Goal: Transaction & Acquisition: Purchase product/service

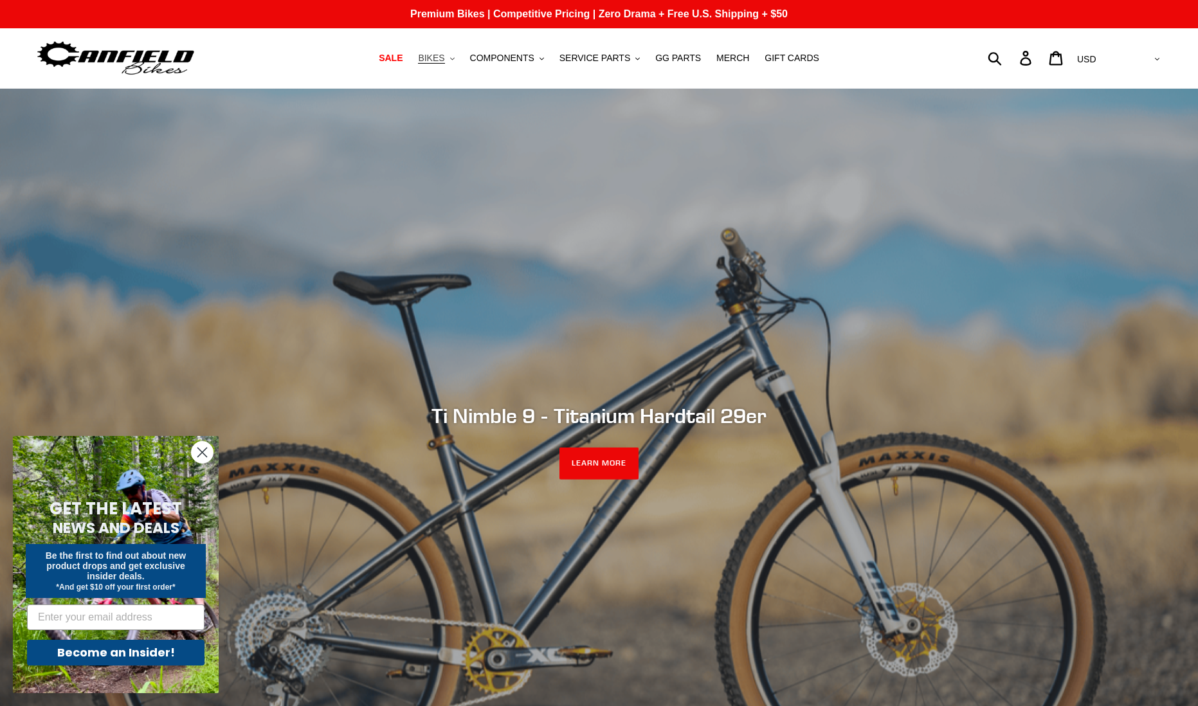
click at [455, 57] on icon ".cls-1{fill:#231f20}" at bounding box center [452, 59] width 5 height 5
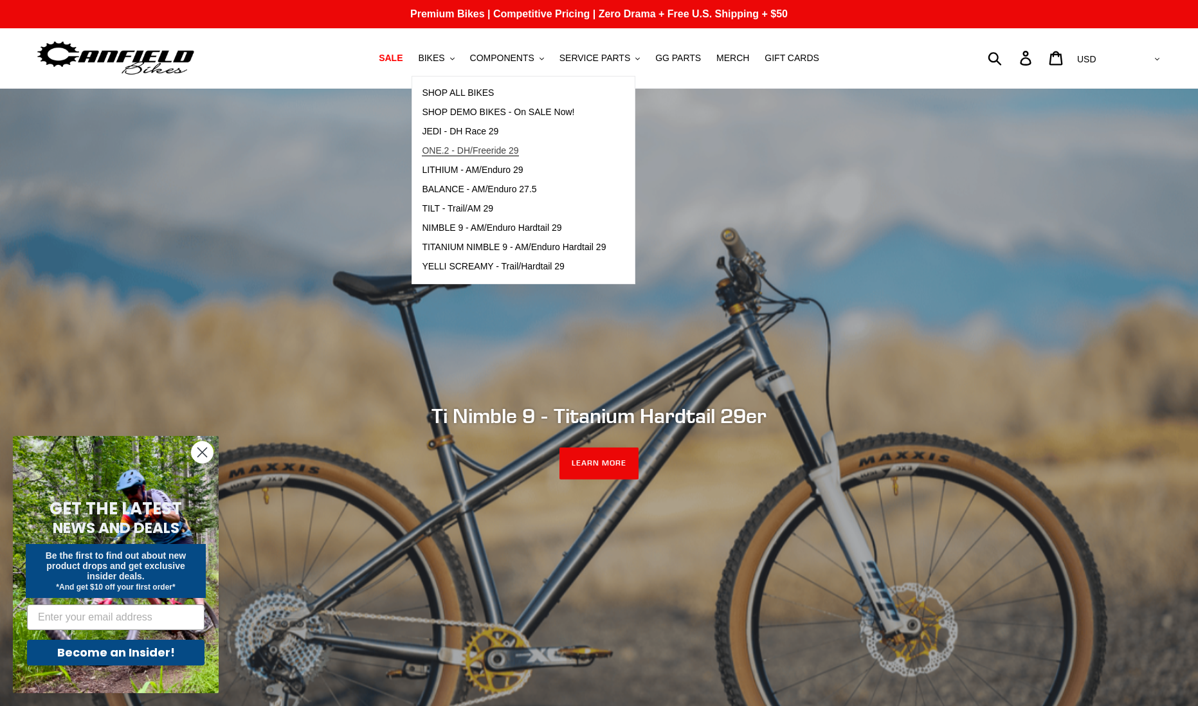
click at [473, 147] on span "ONE.2 - DH/Freeride 29" at bounding box center [470, 150] width 96 height 11
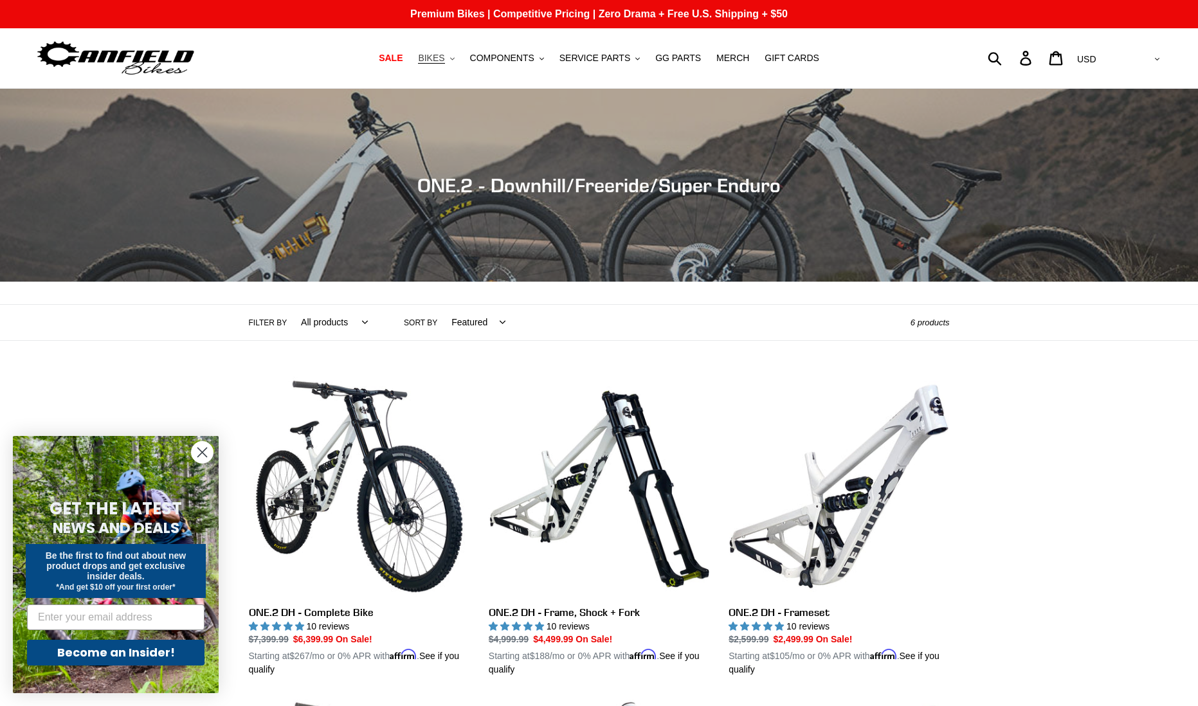
click at [444, 59] on span "BIKES" at bounding box center [431, 58] width 26 height 11
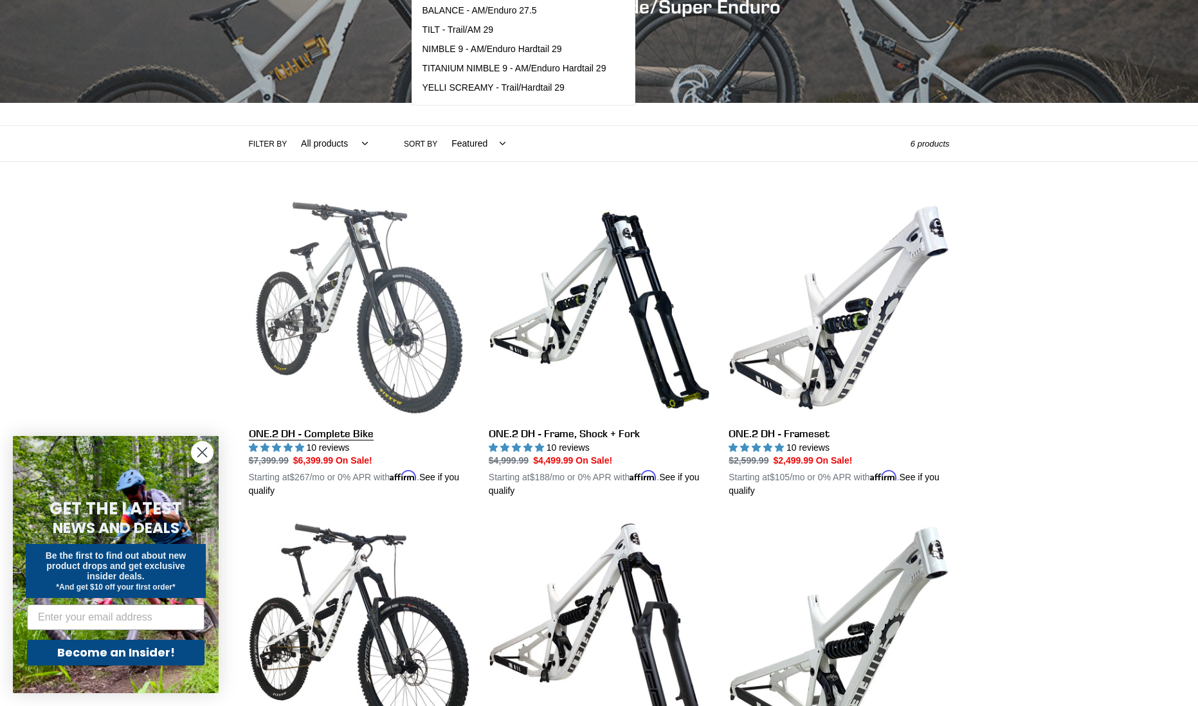
scroll to position [129, 0]
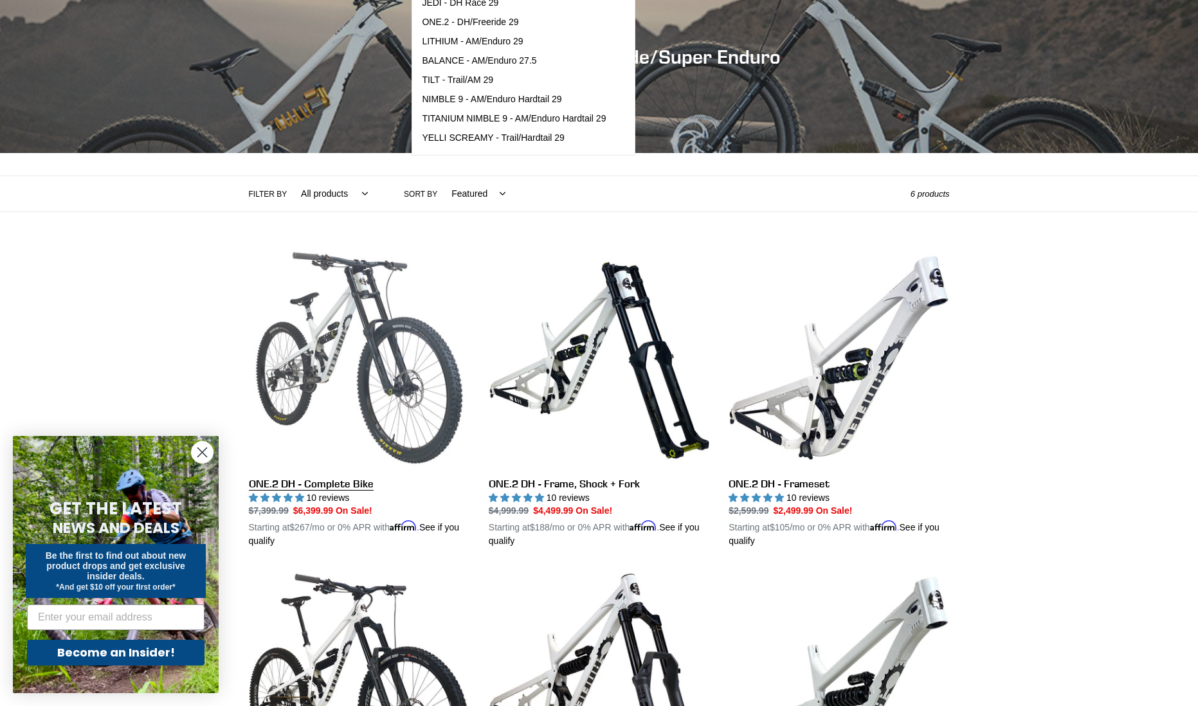
click at [329, 358] on link "ONE.2 DH - Complete Bike" at bounding box center [359, 398] width 221 height 301
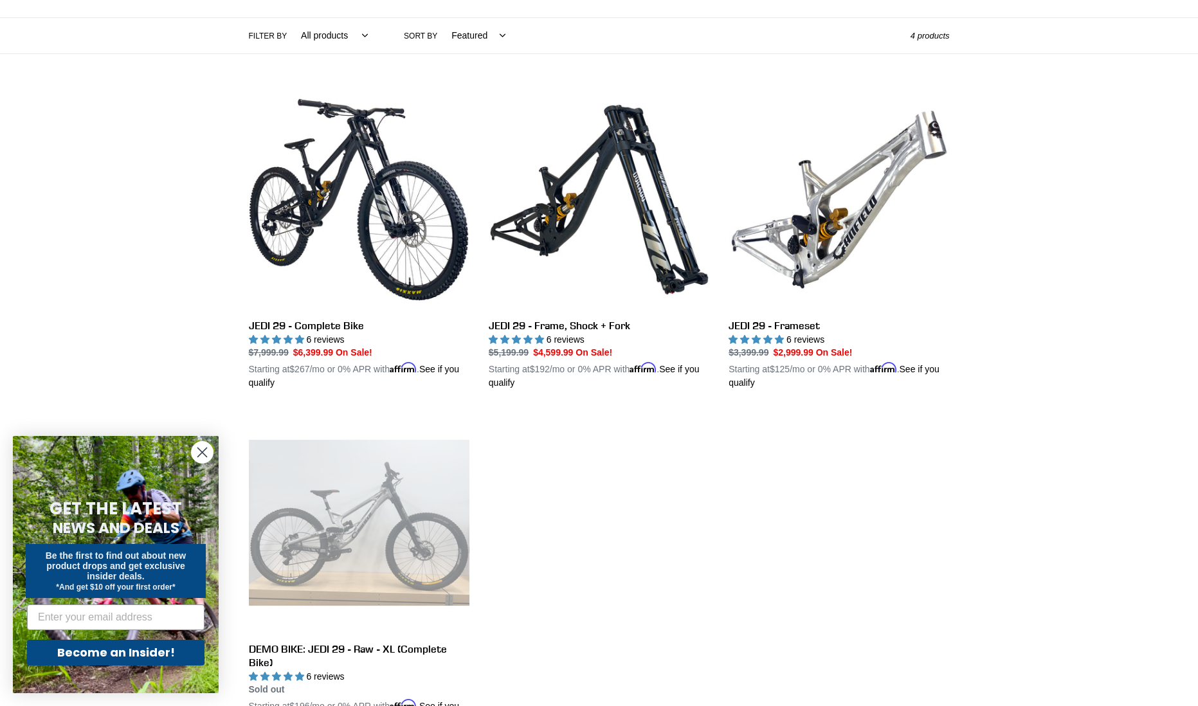
scroll to position [193, 0]
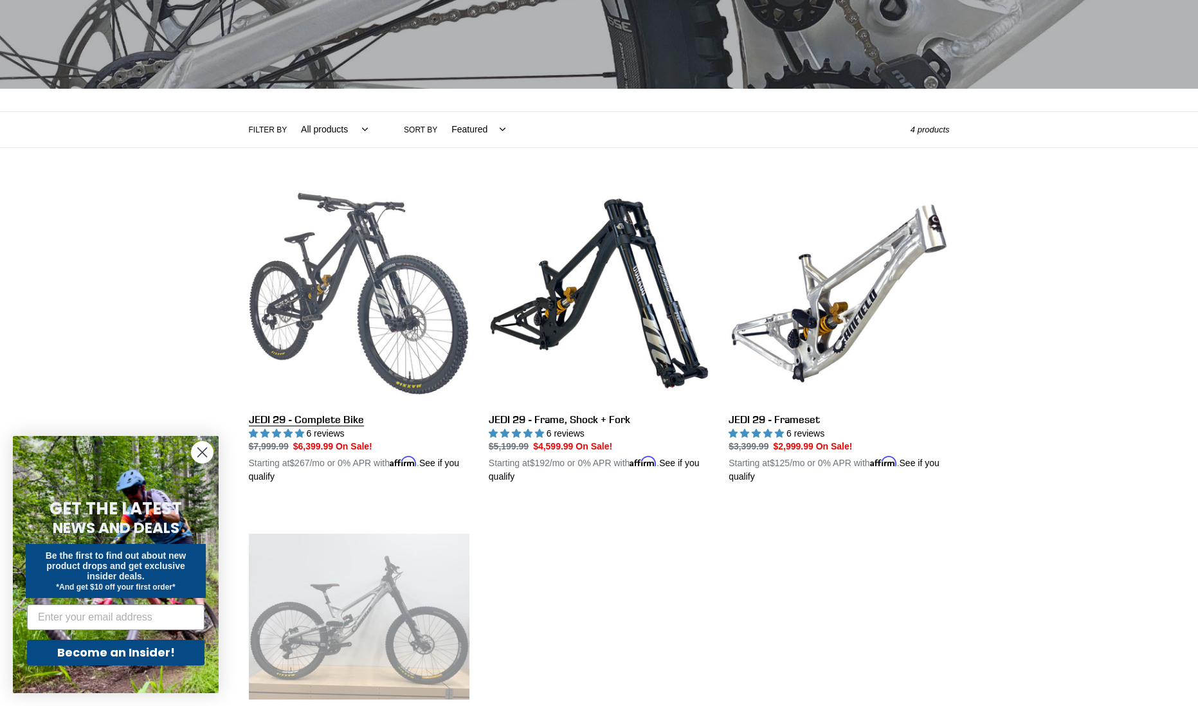
click at [385, 281] on link "JEDI 29 - Complete Bike" at bounding box center [359, 333] width 221 height 301
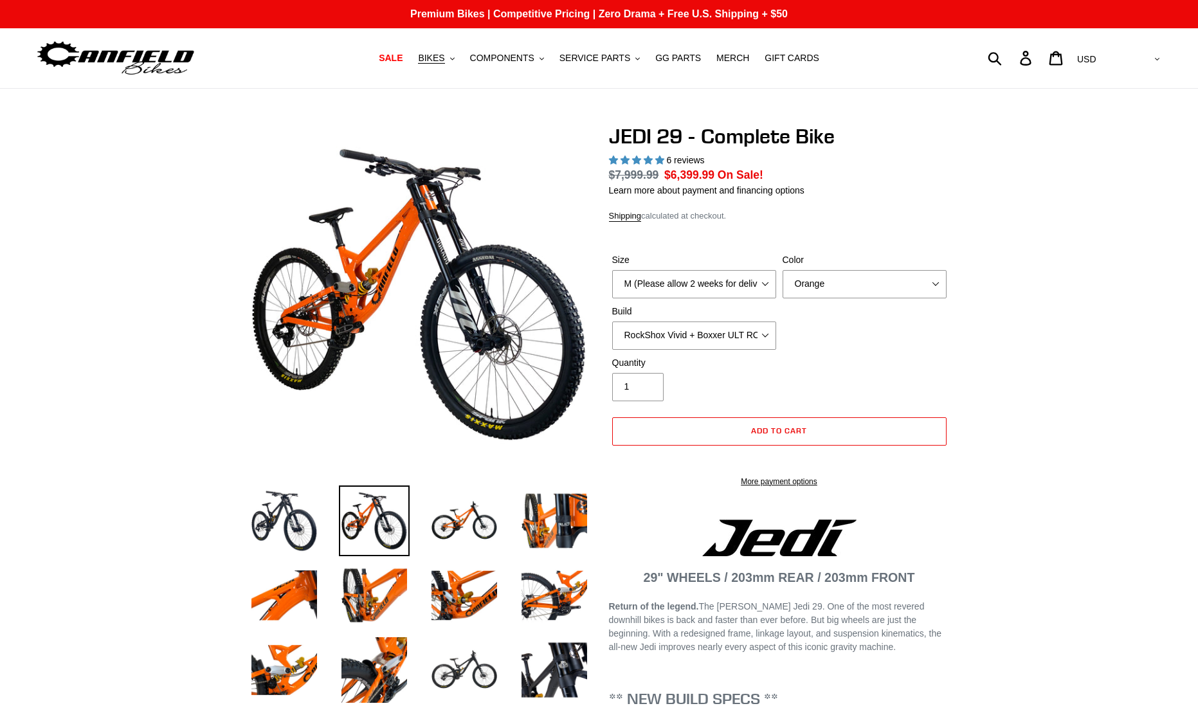
select select "highest-rating"
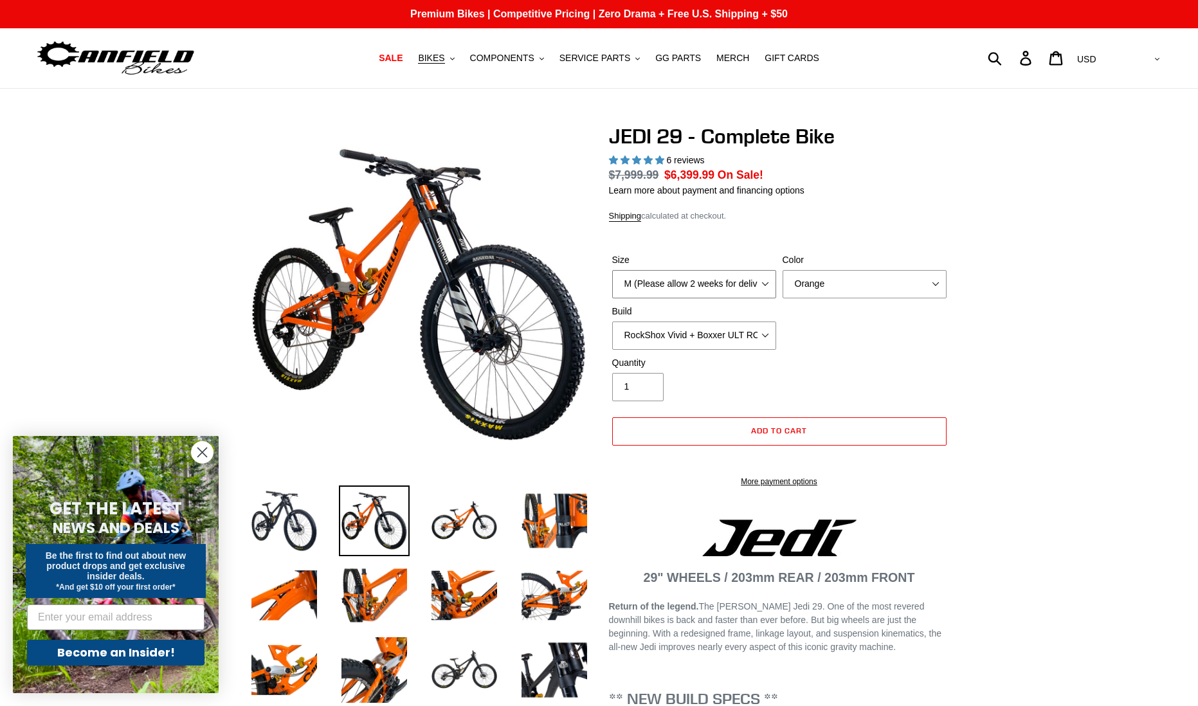
click at [726, 285] on select "M (Please allow 2 weeks for delivery) L (Please allow 2 weeks for delivery) XL …" at bounding box center [694, 284] width 164 height 28
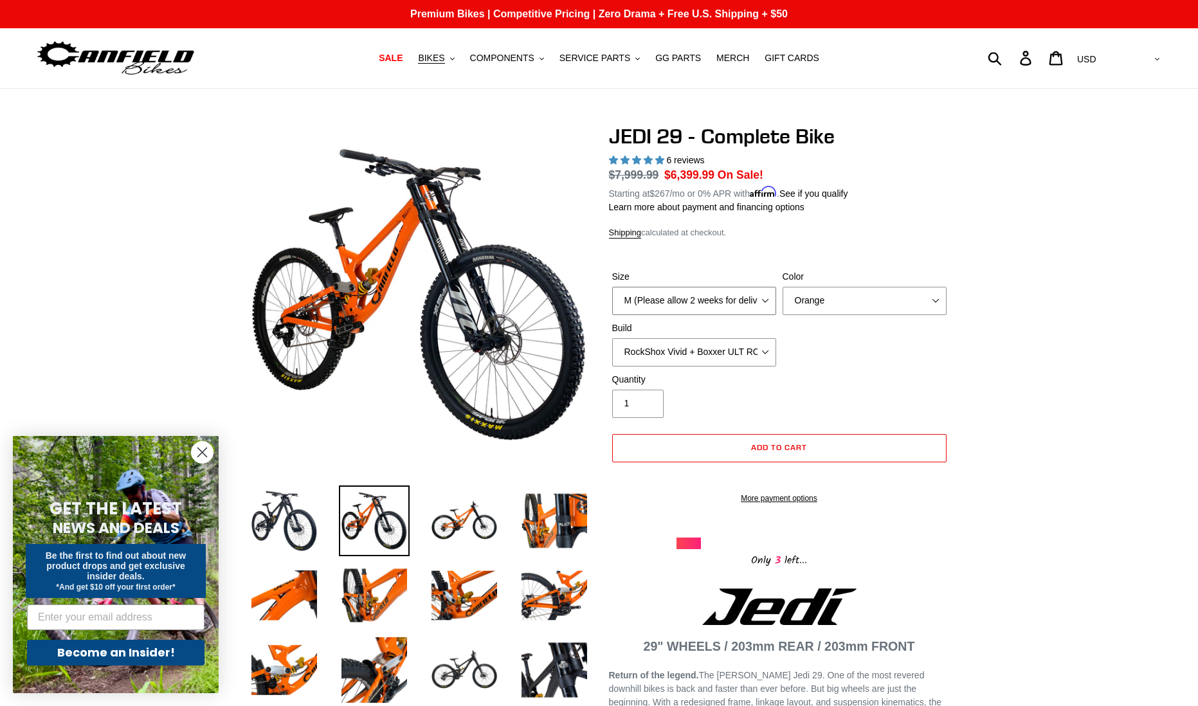
select select "L (Please allow 2 weeks for delivery)"
click at [612, 287] on select "M (Please allow 2 weeks for delivery) L (Please allow 2 weeks for delivery) XL …" at bounding box center [694, 301] width 164 height 28
click at [830, 298] on select "Orange Stealth Black Raw" at bounding box center [864, 301] width 164 height 28
click at [782, 287] on select "Orange Stealth Black Raw" at bounding box center [864, 301] width 164 height 28
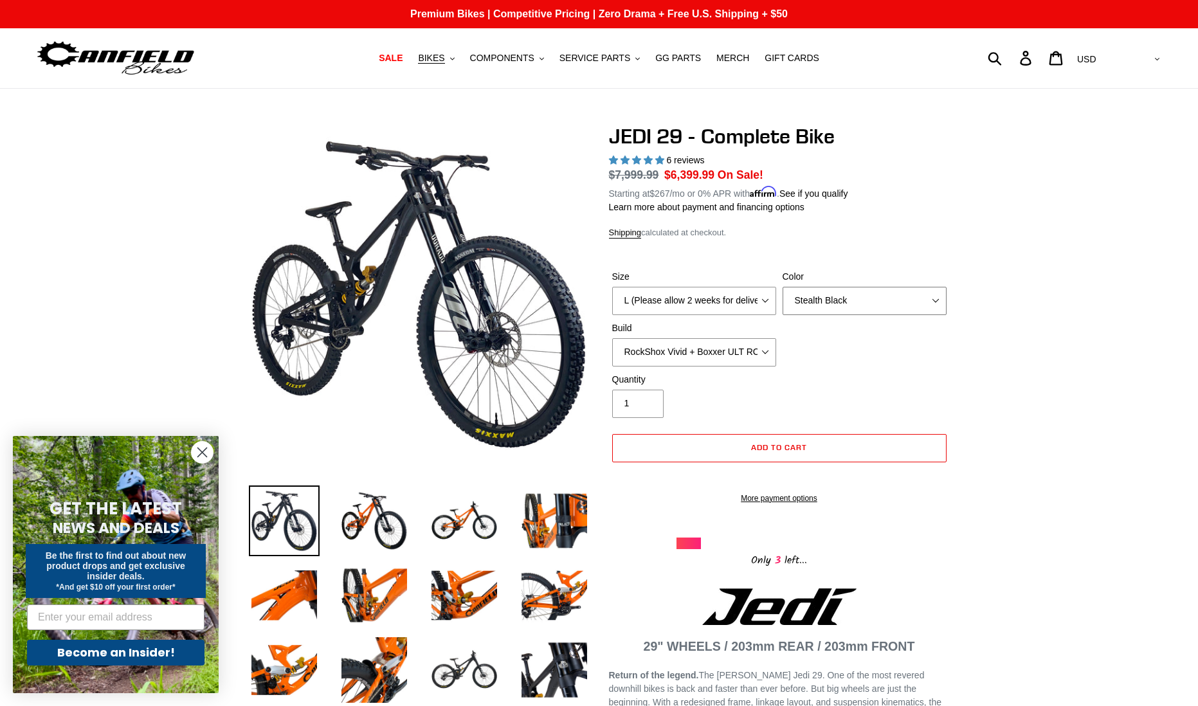
click at [829, 307] on select "Orange Stealth Black Raw" at bounding box center [864, 301] width 164 height 28
select select "Raw"
click at [782, 287] on select "Orange Stealth Black Raw" at bounding box center [864, 301] width 164 height 28
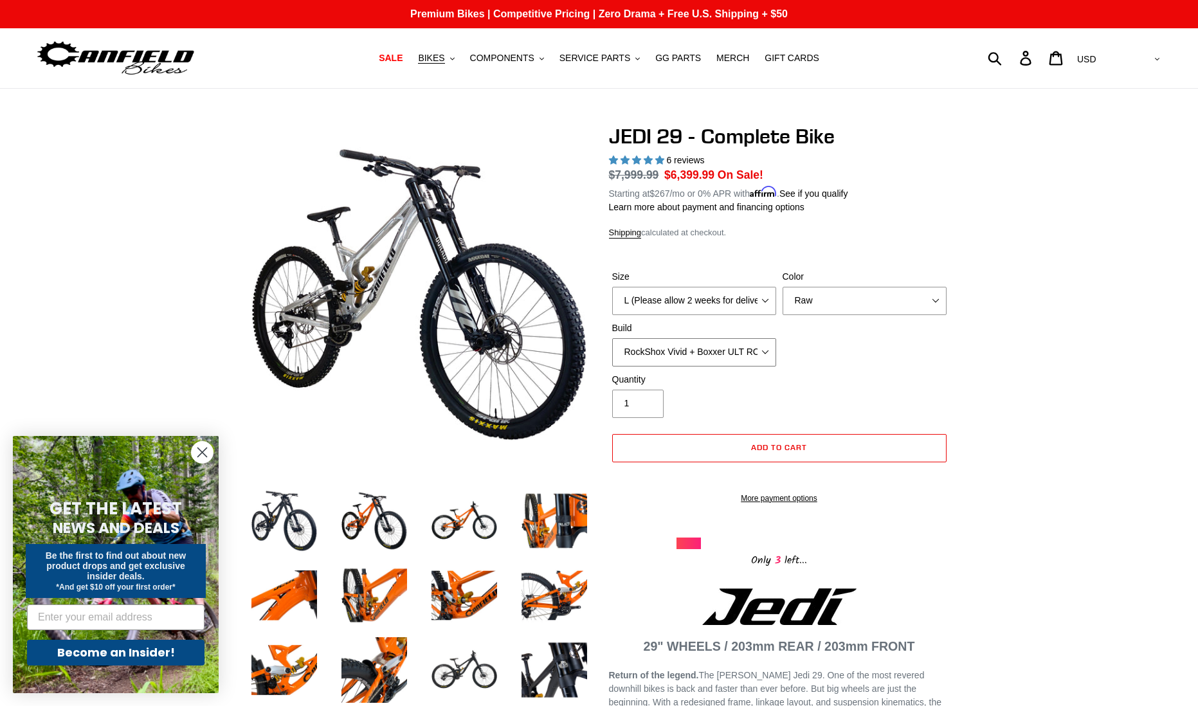
click at [754, 345] on select "RockShox Vivid + Boxxer ULT RC2 C3 200 + SRAM XO RockShox Vivid + Boxxer ULT RC…" at bounding box center [694, 352] width 164 height 28
click at [612, 338] on select "RockShox Vivid + Boxxer ULT RC2 C3 200 + SRAM XO RockShox Vivid + Boxxer ULT RC…" at bounding box center [694, 352] width 164 height 28
click at [717, 356] on select "RockShox Vivid + Boxxer ULT RC2 C3 200 + SRAM XO RockShox Vivid + Boxxer ULT RC…" at bounding box center [694, 352] width 164 height 28
click at [612, 338] on select "RockShox Vivid + Boxxer ULT RC2 C3 200 + SRAM XO RockShox Vivid + Boxxer ULT RC…" at bounding box center [694, 352] width 164 height 28
click at [718, 352] on select "RockShox Vivid + Boxxer ULT RC2 C3 200 + SRAM XO RockShox Vivid + Boxxer ULT RC…" at bounding box center [694, 352] width 164 height 28
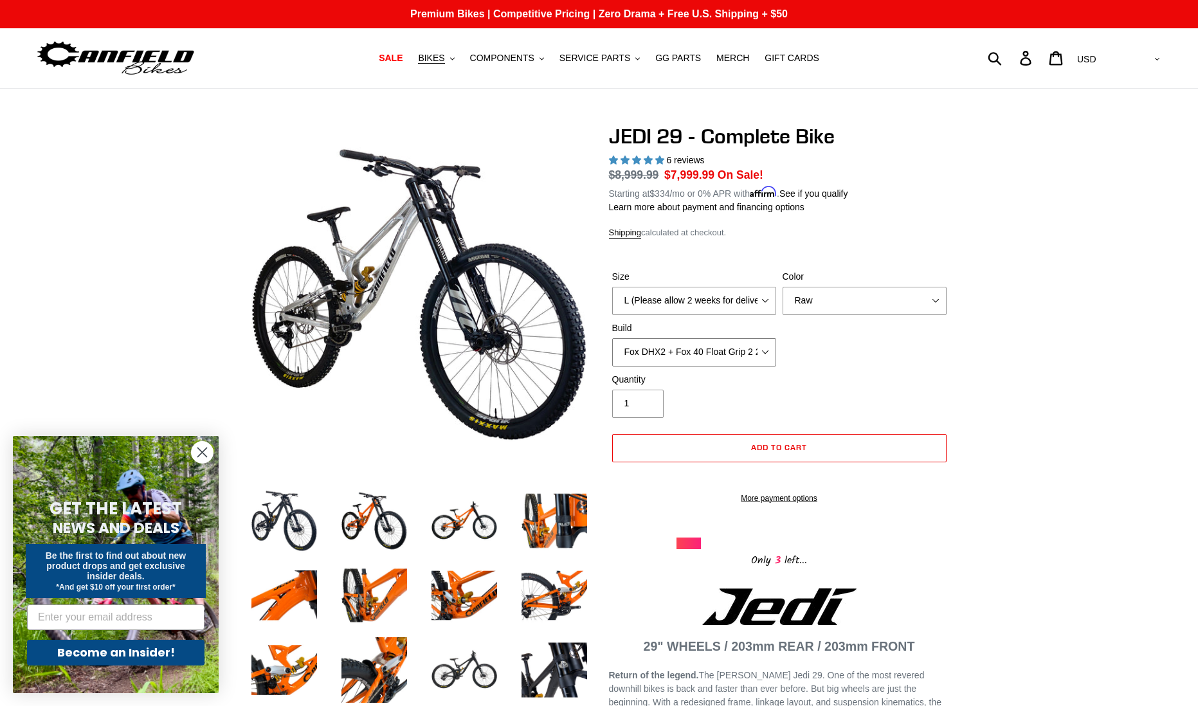
click at [612, 338] on select "RockShox Vivid + Boxxer ULT RC2 C3 200 + SRAM XO RockShox Vivid + Boxxer ULT RC…" at bounding box center [694, 352] width 164 height 28
click at [710, 354] on select "RockShox Vivid + Boxxer ULT RC2 C3 200 + SRAM XO RockShox Vivid + Boxxer ULT RC…" at bounding box center [694, 352] width 164 height 28
click at [612, 338] on select "RockShox Vivid + Boxxer ULT RC2 C3 200 + SRAM XO RockShox Vivid + Boxxer ULT RC…" at bounding box center [694, 352] width 164 height 28
click at [711, 352] on select "RockShox Vivid + Boxxer ULT RC2 C3 200 + SRAM XO RockShox Vivid + Boxxer ULT RC…" at bounding box center [694, 352] width 164 height 28
click at [612, 338] on select "RockShox Vivid + Boxxer ULT RC2 C3 200 + SRAM XO RockShox Vivid + Boxxer ULT RC…" at bounding box center [694, 352] width 164 height 28
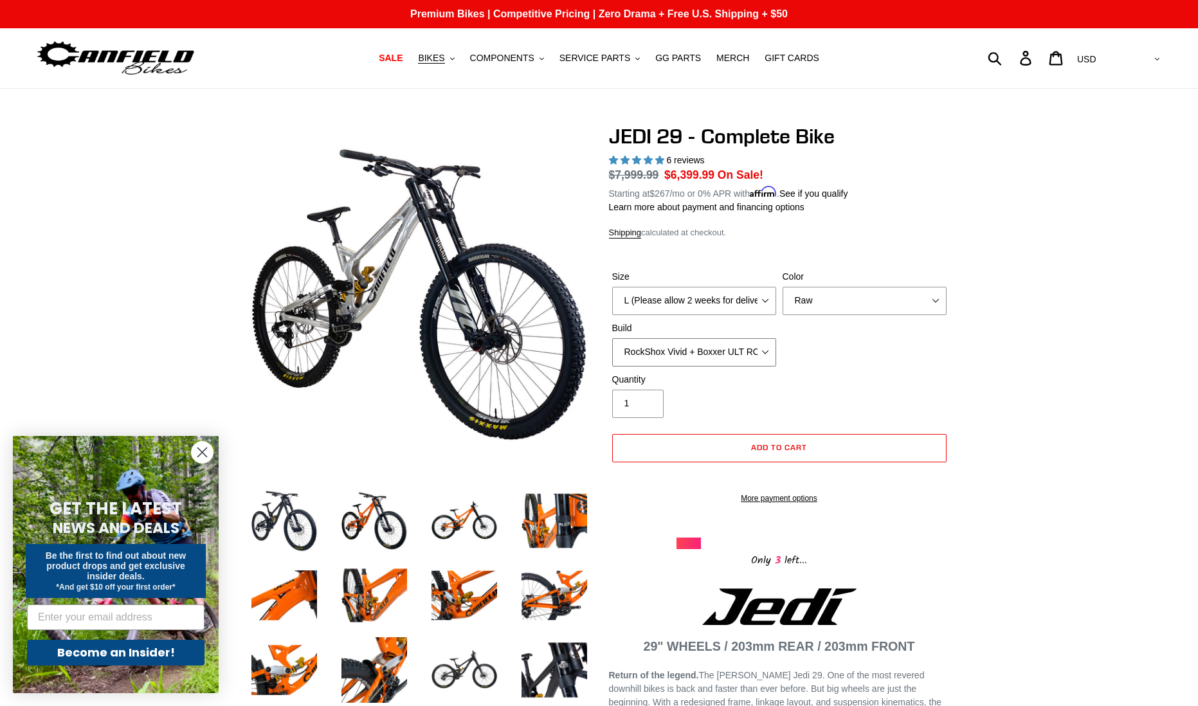
click at [707, 353] on select "RockShox Vivid + Boxxer ULT RC2 C3 200 + SRAM XO RockShox Vivid + Boxxer ULT RC…" at bounding box center [694, 352] width 164 height 28
click at [612, 338] on select "RockShox Vivid + Boxxer ULT RC2 C3 200 + SRAM XO RockShox Vivid + Boxxer ULT RC…" at bounding box center [694, 352] width 164 height 28
click at [706, 354] on select "RockShox Vivid + Boxxer ULT RC2 C3 200 + SRAM XO RockShox Vivid + Boxxer ULT RC…" at bounding box center [694, 352] width 164 height 28
select select "Fox DHX2 + Fox 40 Float Grip 2 203 + Shimano"
click at [612, 338] on select "RockShox Vivid + Boxxer ULT RC2 C3 200 + SRAM XO RockShox Vivid + Boxxer ULT RC…" at bounding box center [694, 352] width 164 height 28
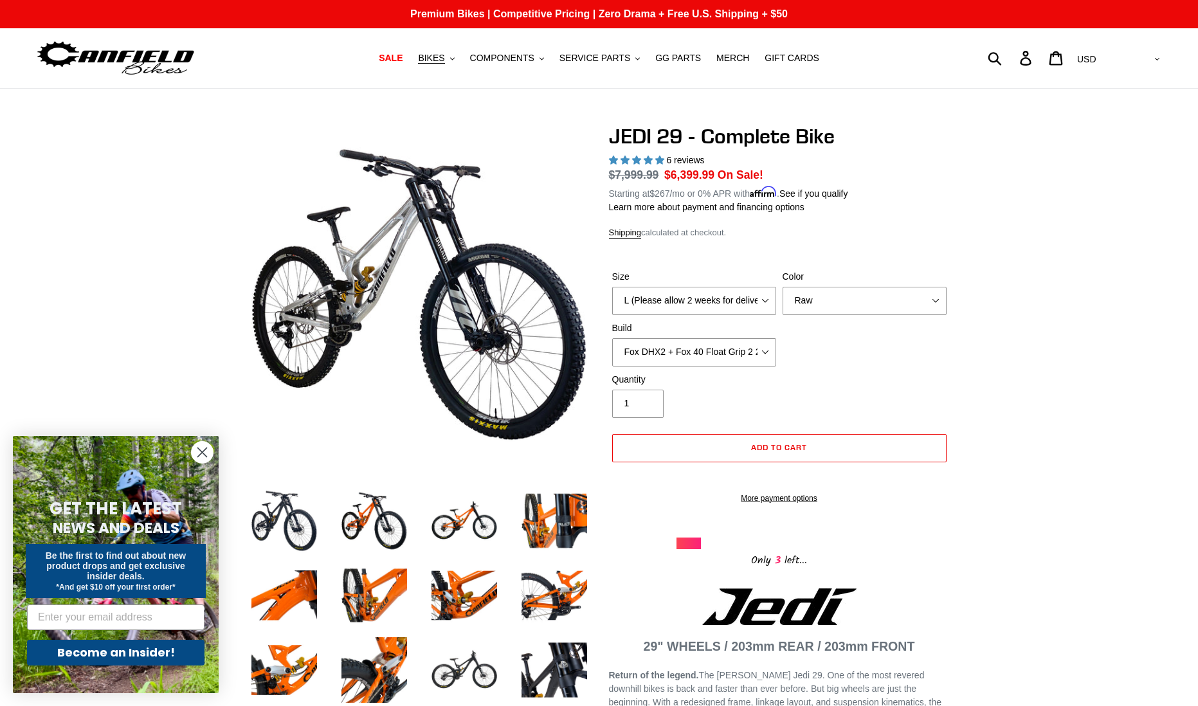
click at [834, 315] on div "Size M (Please allow 2 weeks for delivery) L (Please allow 2 weeks for delivery…" at bounding box center [779, 321] width 341 height 103
click at [836, 298] on select "Orange Stealth Black Raw" at bounding box center [864, 301] width 164 height 28
click at [782, 287] on select "Orange Stealth Black Raw" at bounding box center [864, 301] width 164 height 28
click at [829, 300] on select "Orange Stealth Black Raw" at bounding box center [864, 301] width 164 height 28
click at [782, 287] on select "Orange Stealth Black Raw" at bounding box center [864, 301] width 164 height 28
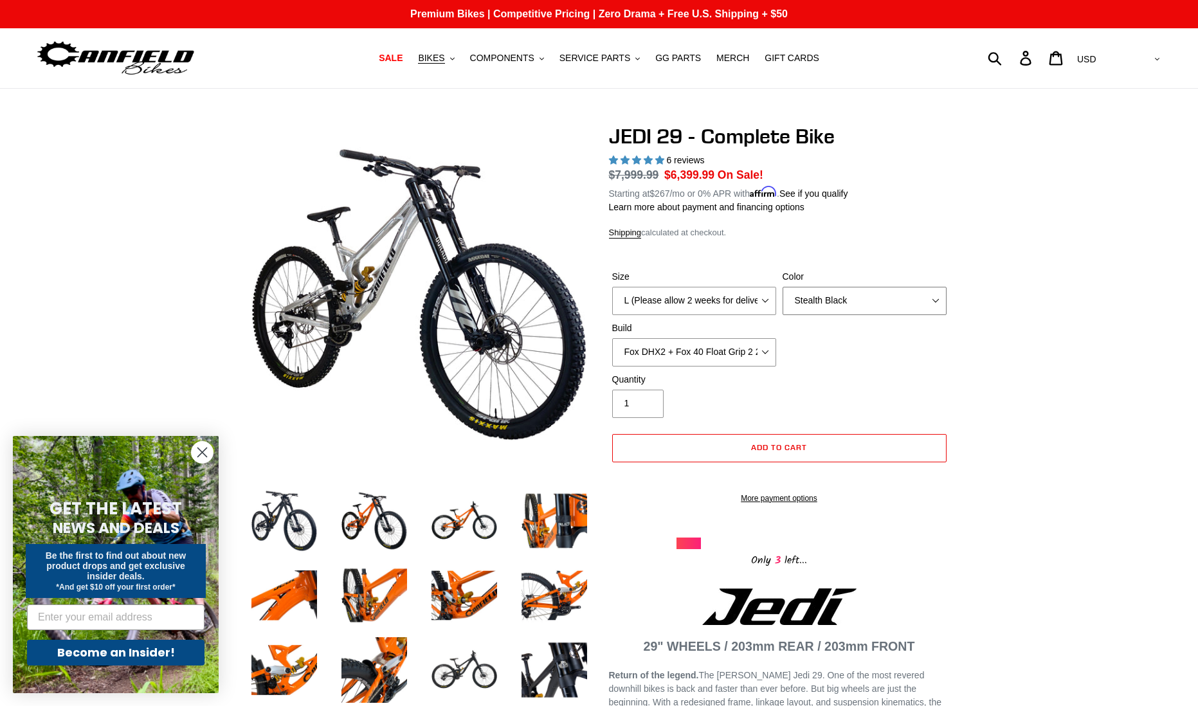
click at [820, 298] on select "Orange Stealth Black Raw" at bounding box center [864, 301] width 164 height 28
select select "Orange"
click at [782, 287] on select "Orange Stealth Black Raw" at bounding box center [864, 301] width 164 height 28
click at [937, 379] on div "Quantity 1" at bounding box center [779, 398] width 341 height 51
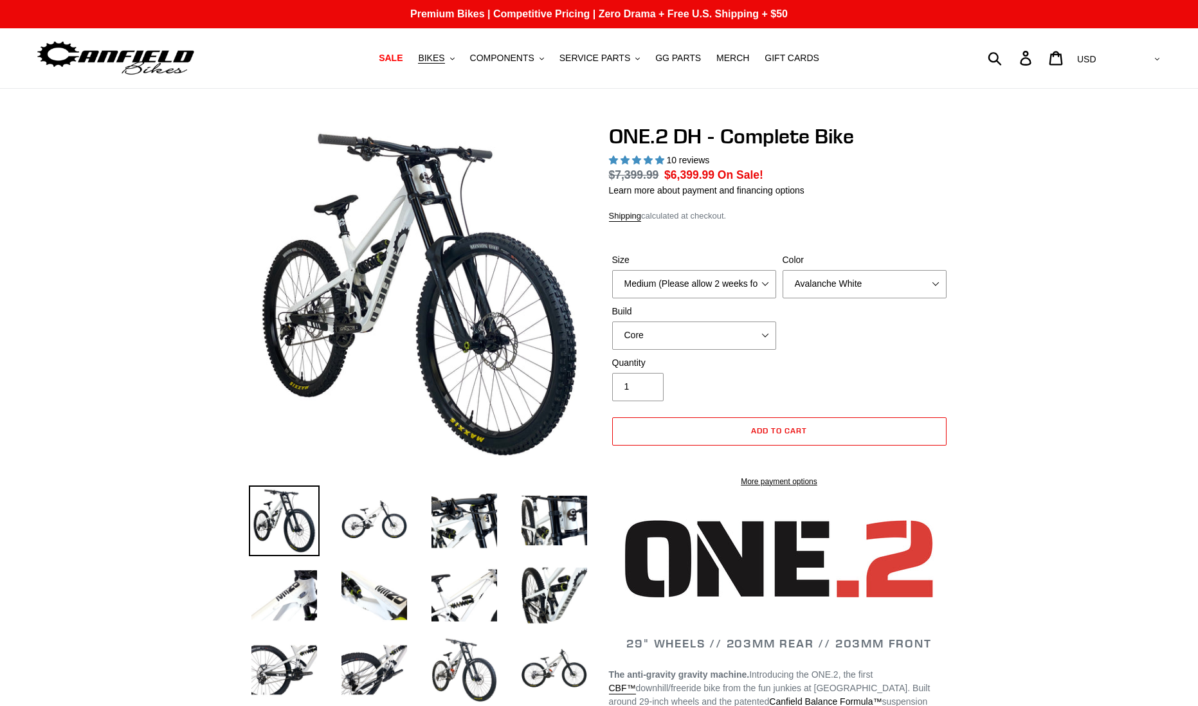
select select "highest-rating"
click at [709, 291] on select "Medium (Please allow 2 weeks for delivery) Large (Sold Out)" at bounding box center [694, 284] width 164 height 28
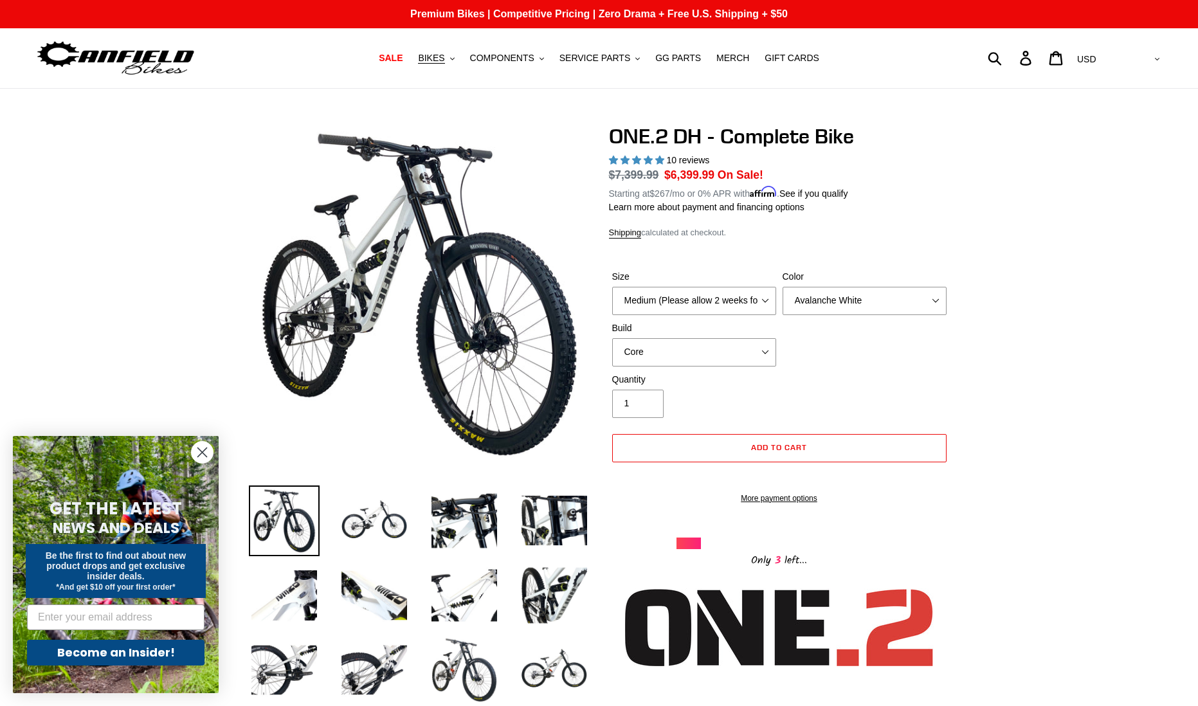
click at [932, 204] on p "Learn more about payment and financing options" at bounding box center [779, 208] width 341 height 14
click at [890, 299] on select "Avalanche White Bentonite Grey" at bounding box center [864, 301] width 164 height 28
select select "Bentonite Grey"
click at [782, 287] on select "Avalanche White Bentonite Grey" at bounding box center [864, 301] width 164 height 28
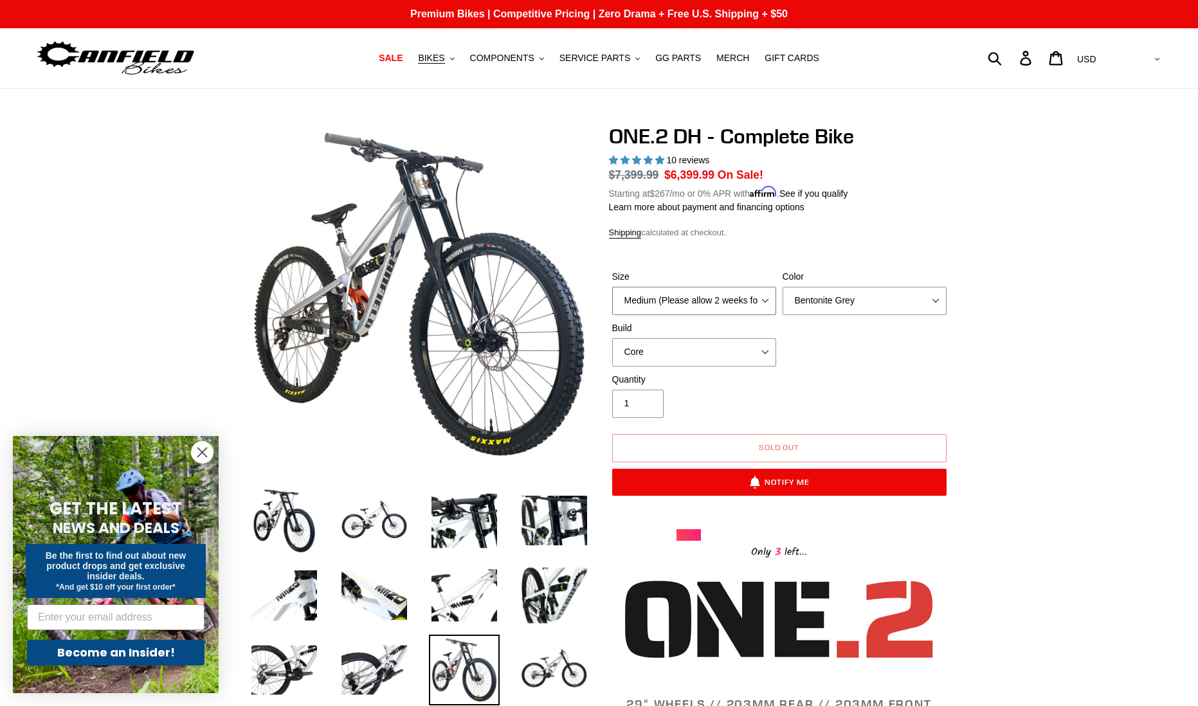
click at [709, 301] on select "Medium (Please allow 2 weeks for delivery) Large (Sold Out)" at bounding box center [694, 301] width 164 height 28
